Goal: Check status: Check status

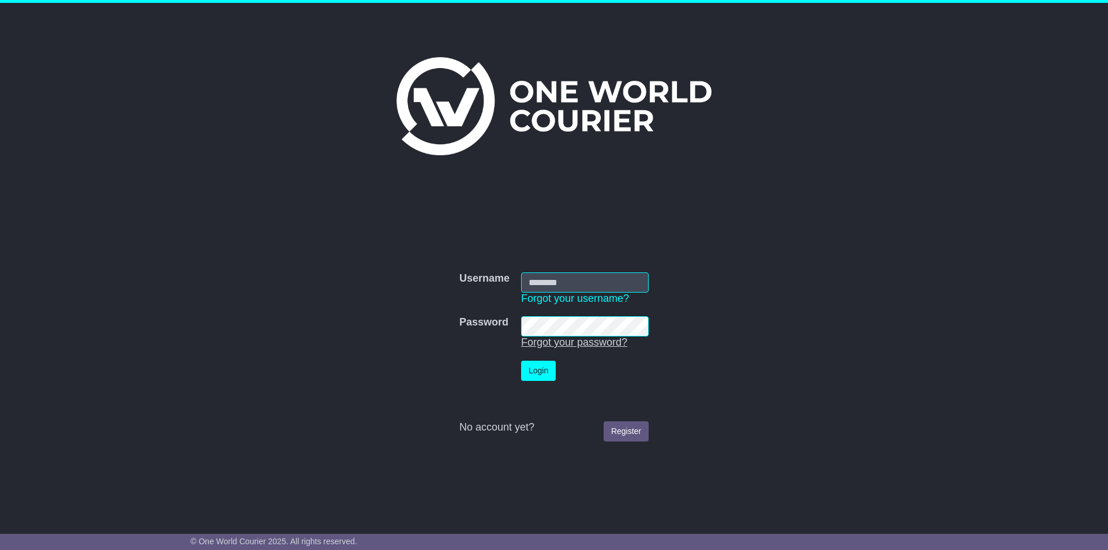
drag, startPoint x: 635, startPoint y: 370, endPoint x: 613, endPoint y: 339, distance: 38.6
click at [635, 370] on td "Login" at bounding box center [584, 371] width 139 height 32
click at [577, 284] on input "Username" at bounding box center [585, 282] width 128 height 20
click at [351, 273] on form "Username Username Forgot your username? Password Password Forgot your password?…" at bounding box center [553, 357] width 579 height 181
click at [615, 276] on input "Username" at bounding box center [585, 282] width 128 height 20
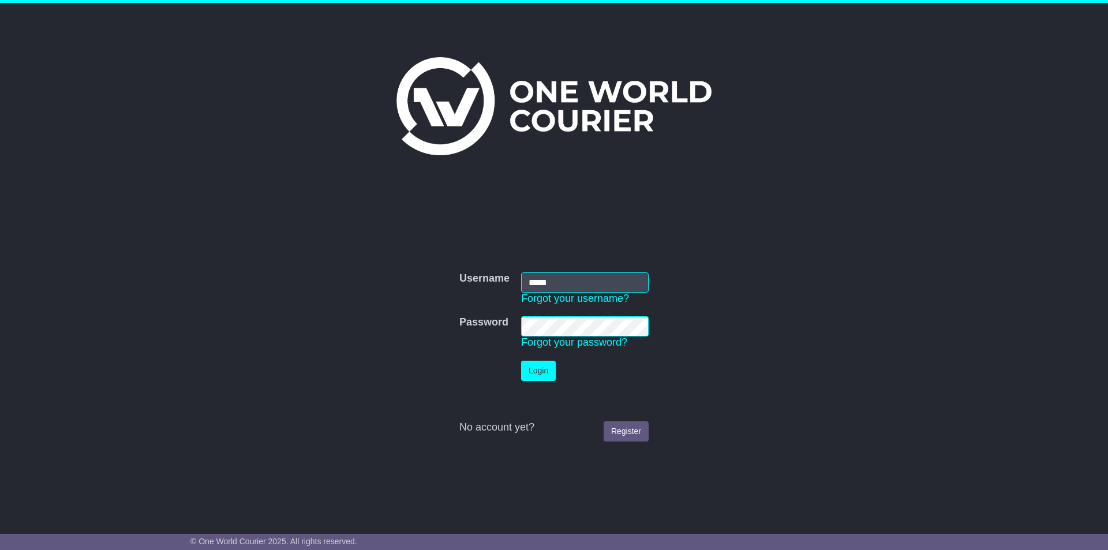
click at [695, 267] on form "Username Username ***** Forgot your username? Password Password Forgot your pas…" at bounding box center [553, 357] width 579 height 181
click at [574, 279] on input "*****" at bounding box center [585, 282] width 128 height 20
type input "**********"
click at [540, 367] on button "Login" at bounding box center [538, 371] width 35 height 20
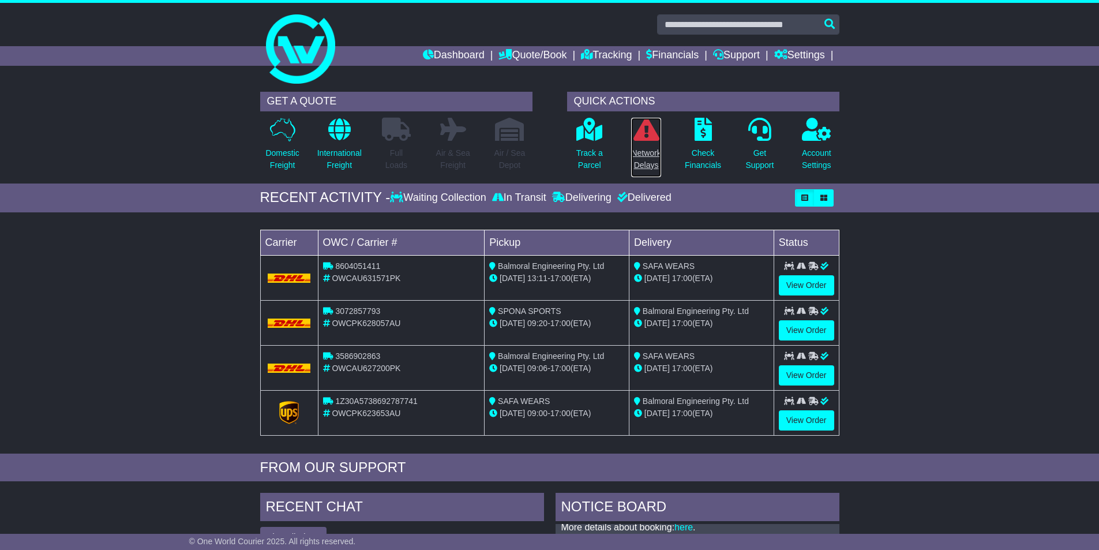
click at [644, 132] on icon at bounding box center [647, 129] width 26 height 23
click at [433, 51] on link "Dashboard" at bounding box center [454, 56] width 62 height 20
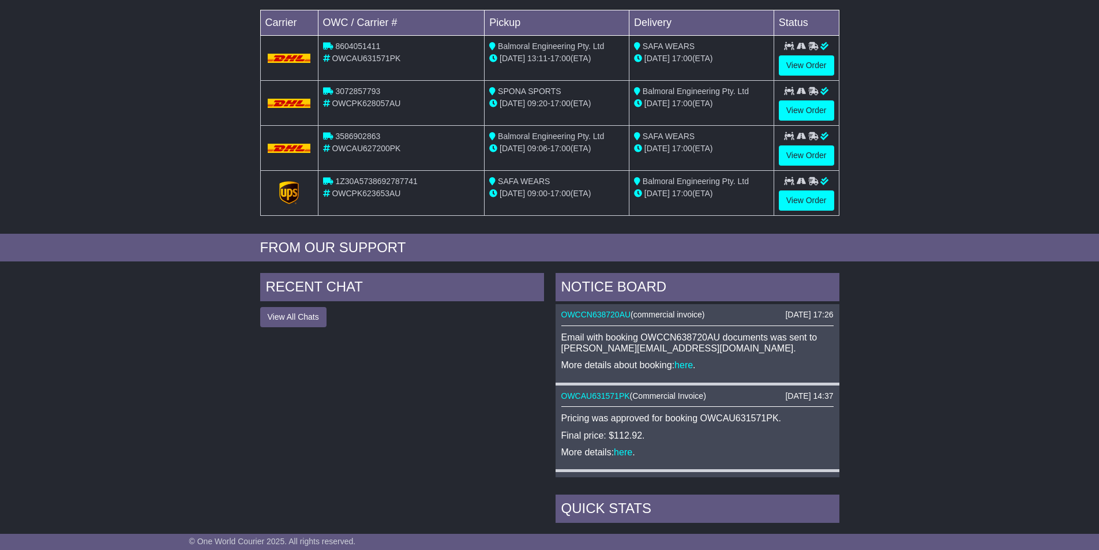
scroll to position [231, 0]
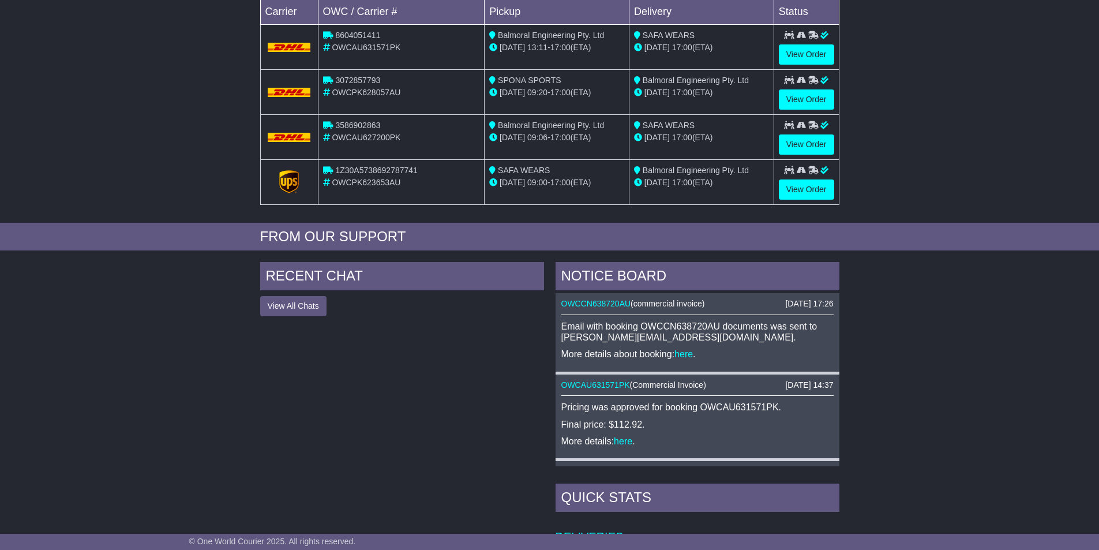
click at [748, 350] on p "More details about booking: here ." at bounding box center [698, 354] width 272 height 11
drag, startPoint x: 605, startPoint y: 354, endPoint x: 641, endPoint y: 352, distance: 35.8
click at [605, 354] on p "More details about booking: here ." at bounding box center [698, 354] width 272 height 11
click at [650, 352] on p "More details about booking: here ." at bounding box center [698, 354] width 272 height 11
click at [687, 354] on link "here" at bounding box center [684, 354] width 18 height 10
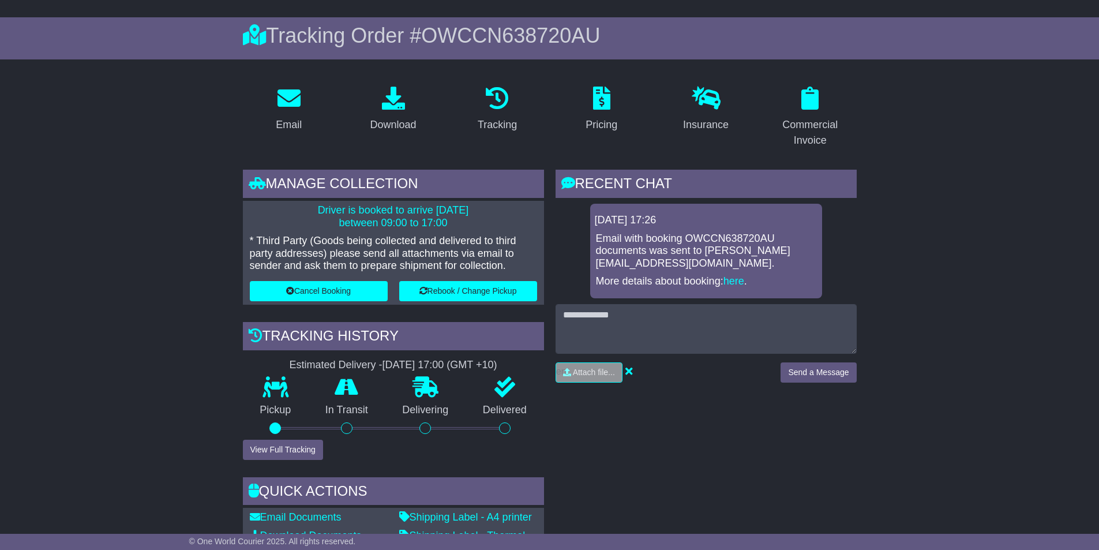
scroll to position [58, 0]
